Goal: Task Accomplishment & Management: Complete application form

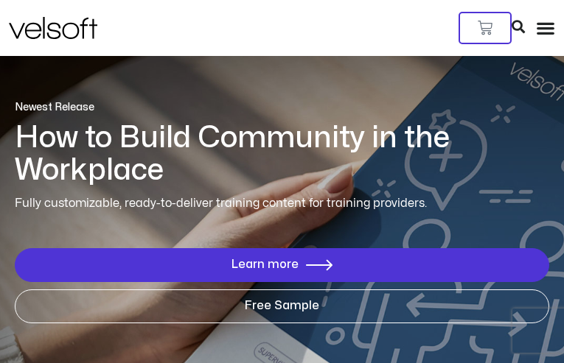
type input "**********"
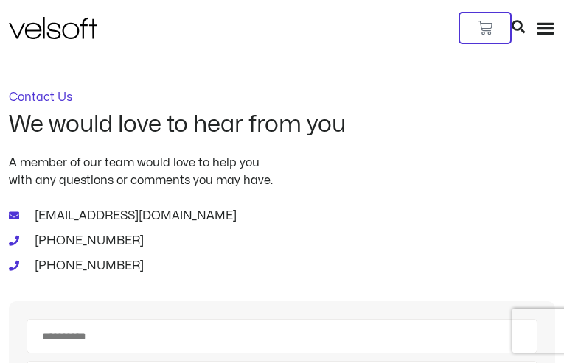
type input "**********"
type input "*********"
type input "**********"
